Goal: Task Accomplishment & Management: Manage account settings

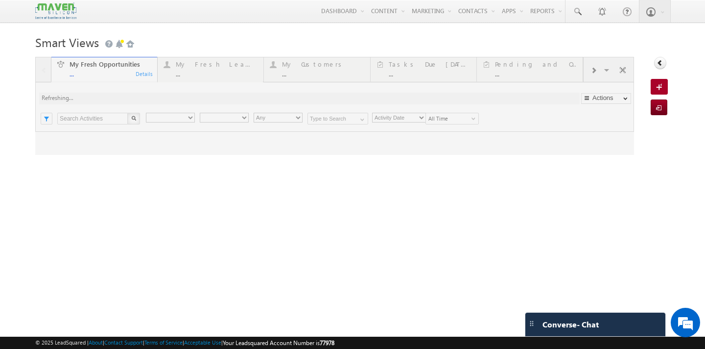
type input "Current User"
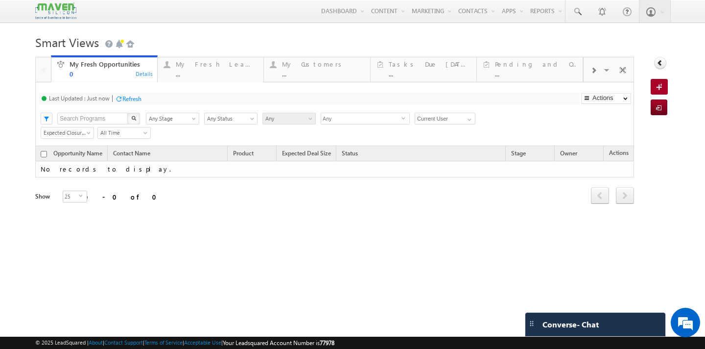
click at [122, 96] on div at bounding box center [118, 98] width 7 height 7
click at [189, 74] on div "..." at bounding box center [217, 73] width 82 height 7
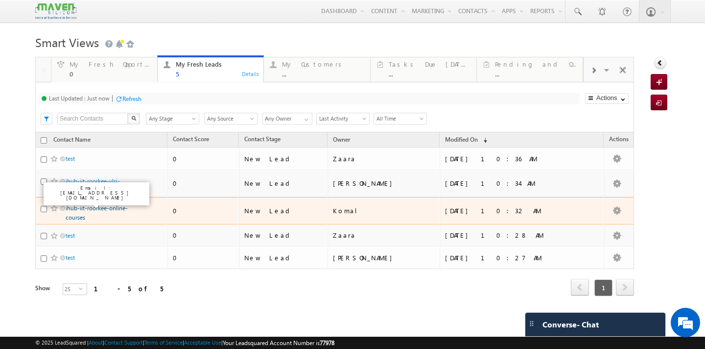
click at [77, 210] on link "ihub-iit-roorkee-online-courses" at bounding box center [97, 212] width 62 height 17
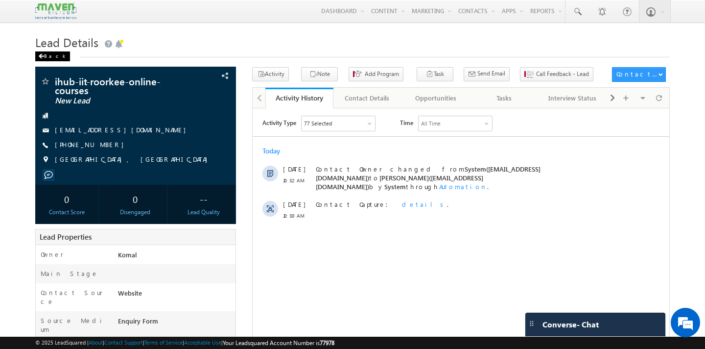
click at [53, 58] on div "Back" at bounding box center [52, 56] width 35 height 10
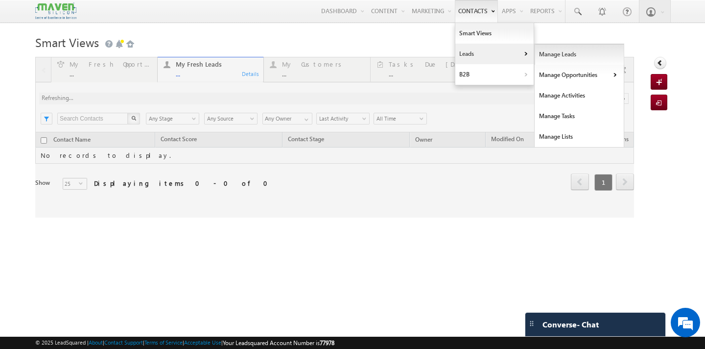
click at [543, 53] on link "Manage Leads" at bounding box center [580, 54] width 90 height 21
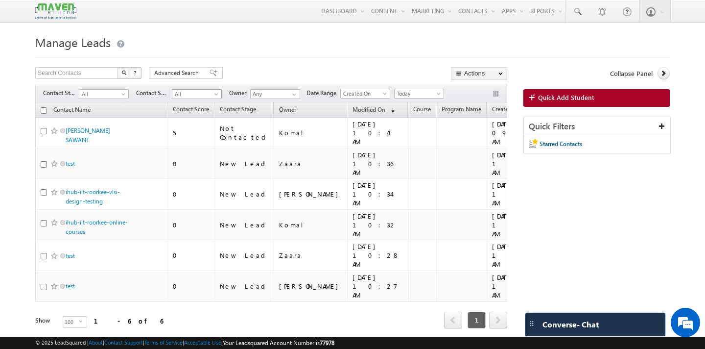
click at [200, 96] on span "All" at bounding box center [195, 94] width 47 height 9
click at [277, 67] on form "Manage Leads Search Contacts X ? 6 results found Advanced Search Advanced Searc…" at bounding box center [352, 194] width 635 height 324
click at [115, 96] on span "All" at bounding box center [102, 94] width 47 height 9
click at [112, 112] on link "New Lead" at bounding box center [103, 115] width 49 height 9
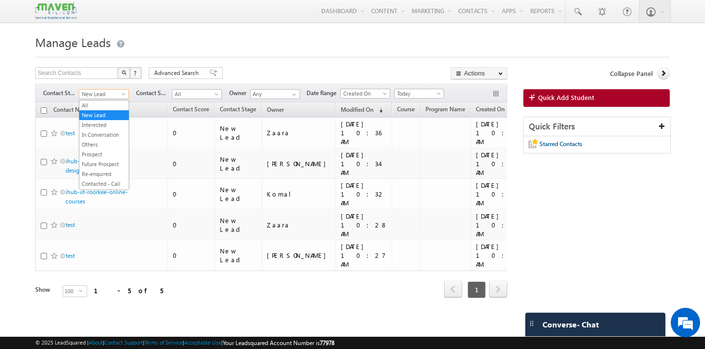
click at [116, 95] on span "New Lead" at bounding box center [102, 94] width 47 height 9
click at [104, 109] on link "All" at bounding box center [103, 105] width 49 height 9
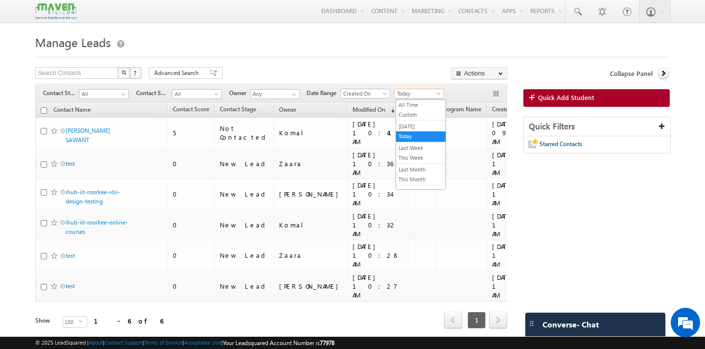
click at [435, 95] on span "Today" at bounding box center [418, 93] width 47 height 9
click at [423, 103] on link "All Time" at bounding box center [420, 104] width 49 height 9
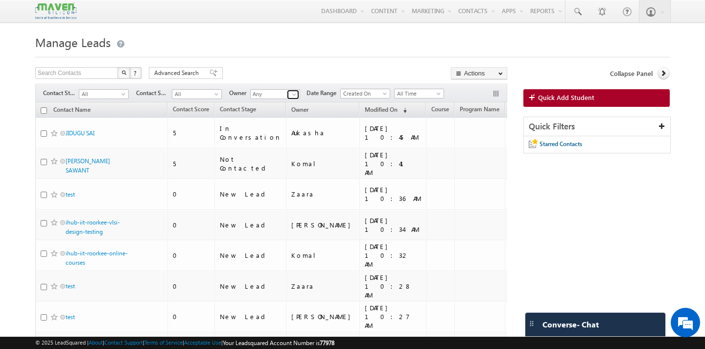
click at [292, 96] on span at bounding box center [294, 95] width 8 height 8
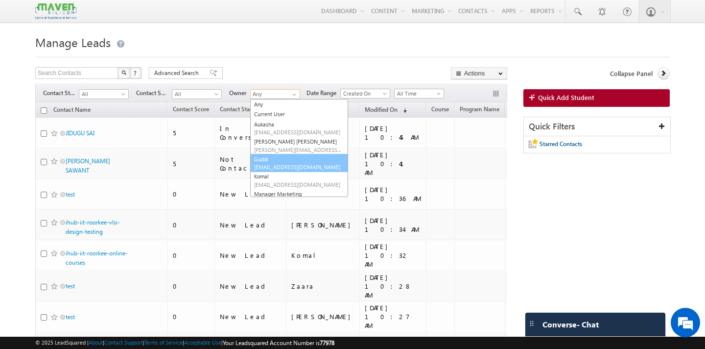
click at [280, 165] on span "lsq8@maven-silicon.com" at bounding box center [298, 166] width 88 height 7
type input "Guddi"
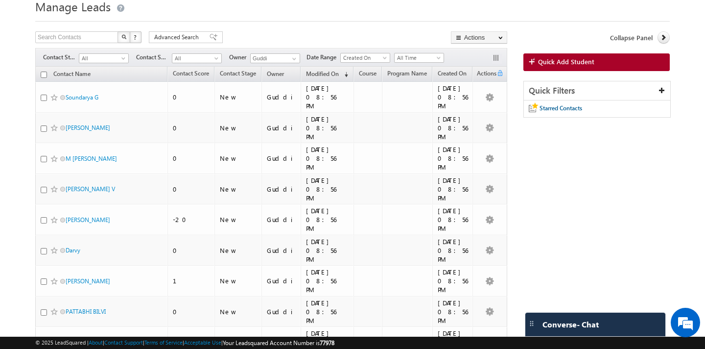
scroll to position [36, 0]
